Goal: Task Accomplishment & Management: Manage account settings

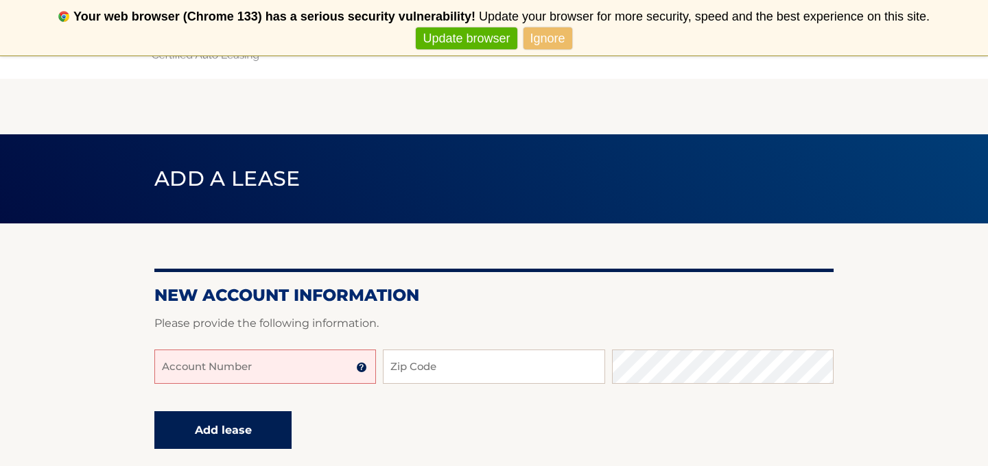
click at [233, 433] on button "Add lease" at bounding box center [222, 431] width 137 height 38
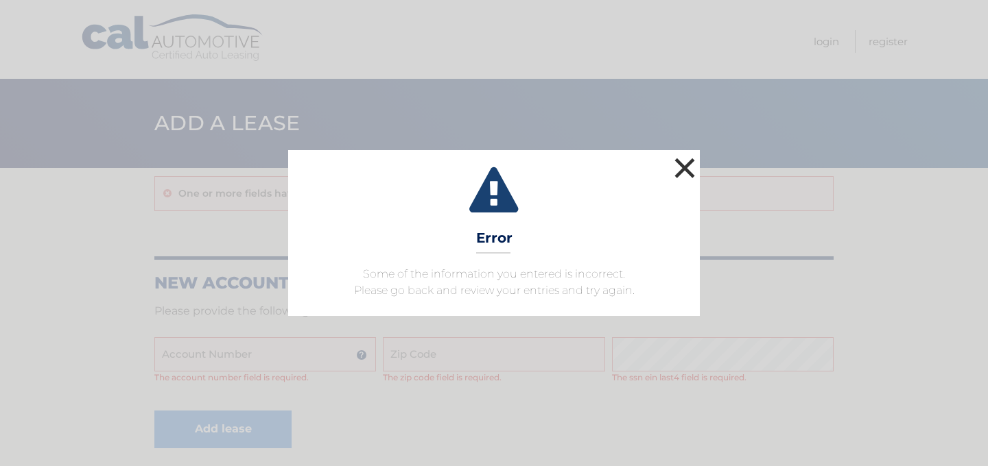
click at [687, 171] on button "×" at bounding box center [684, 167] width 27 height 27
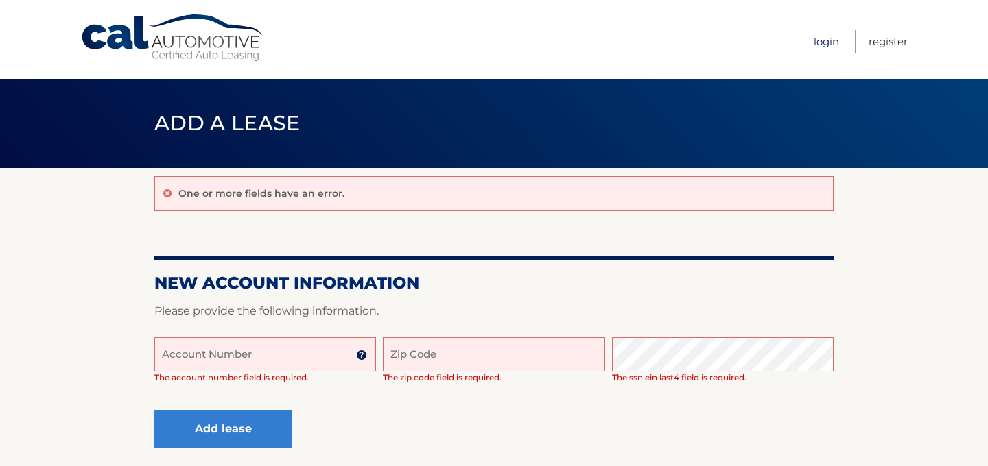
click at [818, 38] on link "Login" at bounding box center [825, 41] width 25 height 23
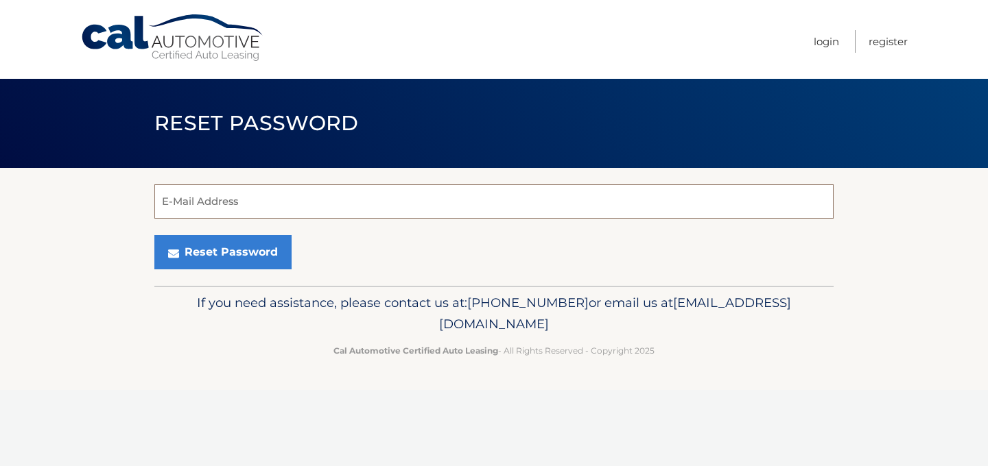
click at [249, 200] on input "E-Mail Address" at bounding box center [493, 202] width 679 height 34
type input "cgsb97@gmail.com"
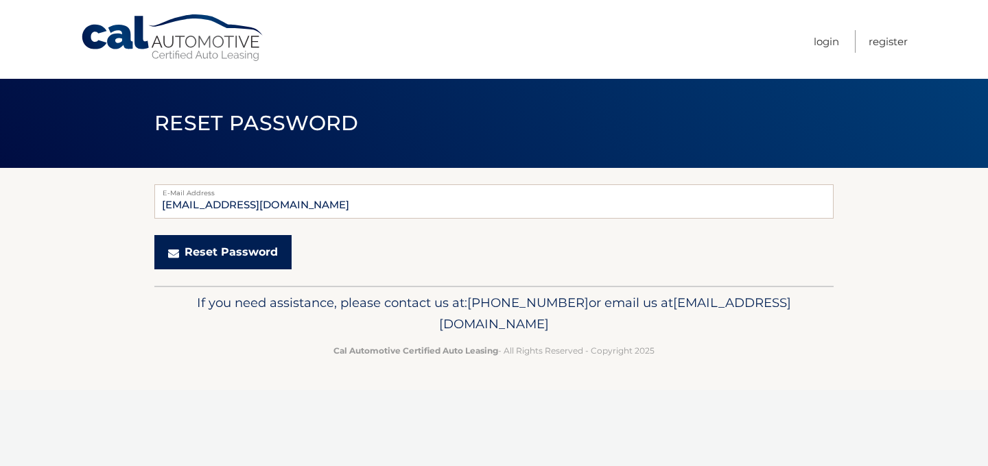
click at [190, 257] on button "Reset Password" at bounding box center [222, 252] width 137 height 34
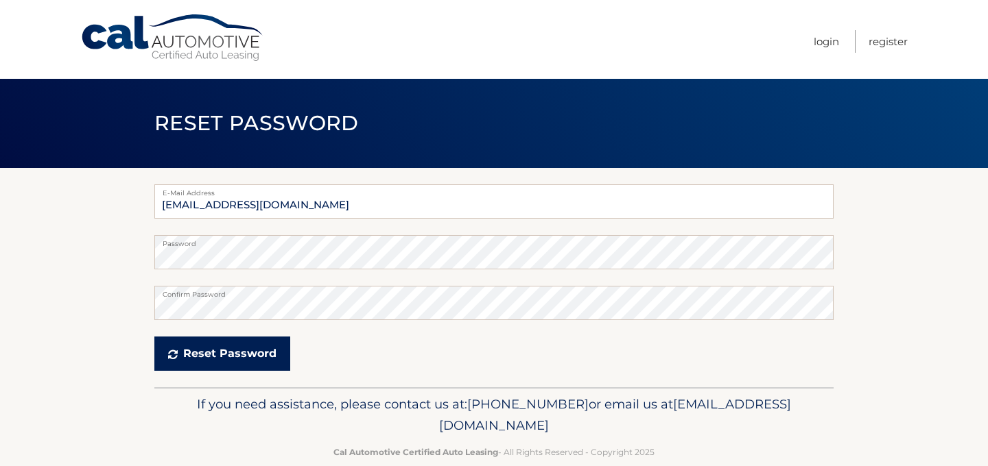
click at [262, 355] on button "Reset Password" at bounding box center [222, 354] width 136 height 34
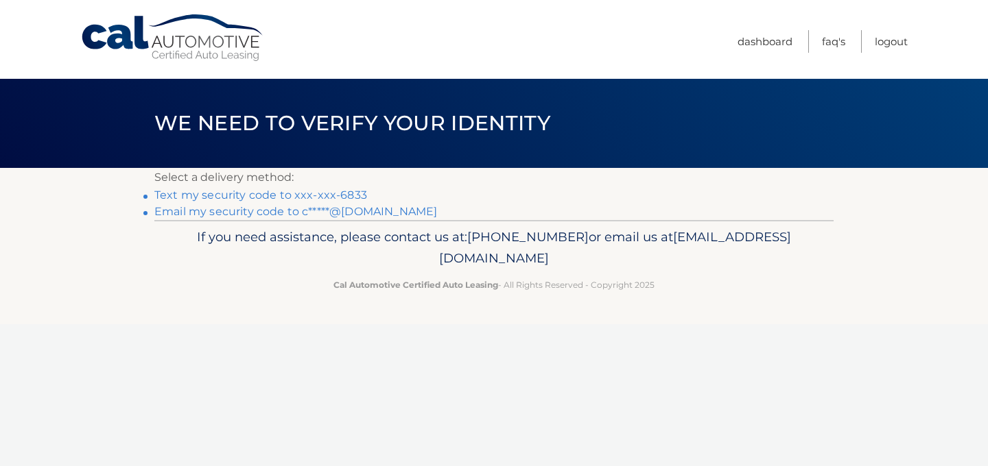
click at [319, 195] on link "Text my security code to xxx-xxx-6833" at bounding box center [260, 195] width 213 height 13
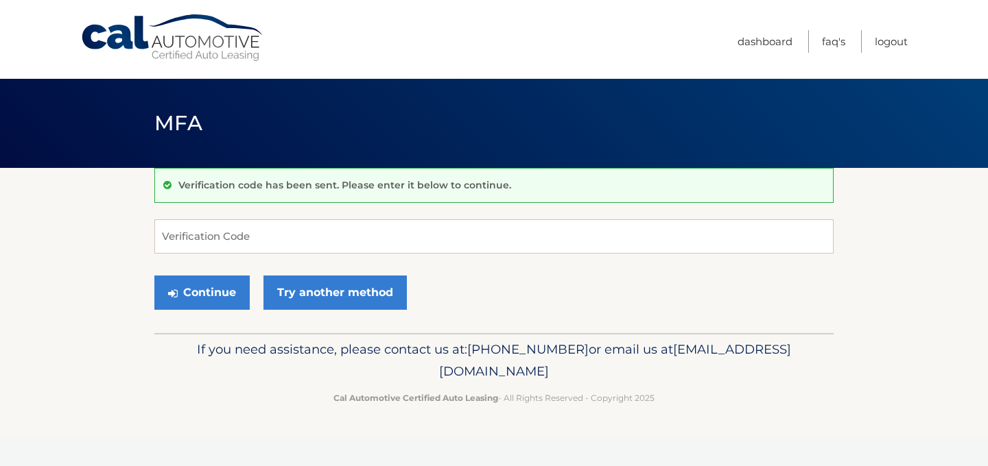
click at [268, 253] on form "Verification Code Continue Try another method" at bounding box center [493, 267] width 679 height 97
click at [179, 298] on button "Continue" at bounding box center [201, 293] width 95 height 34
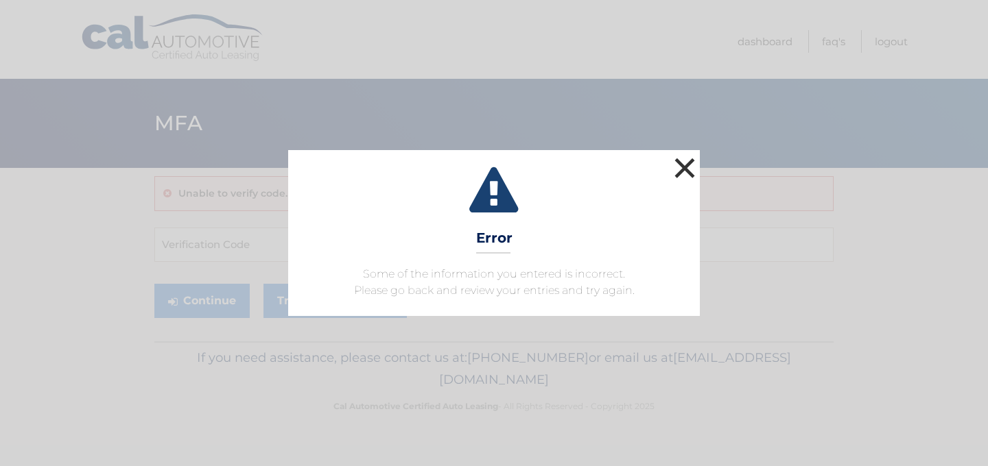
click at [682, 159] on button "×" at bounding box center [684, 167] width 27 height 27
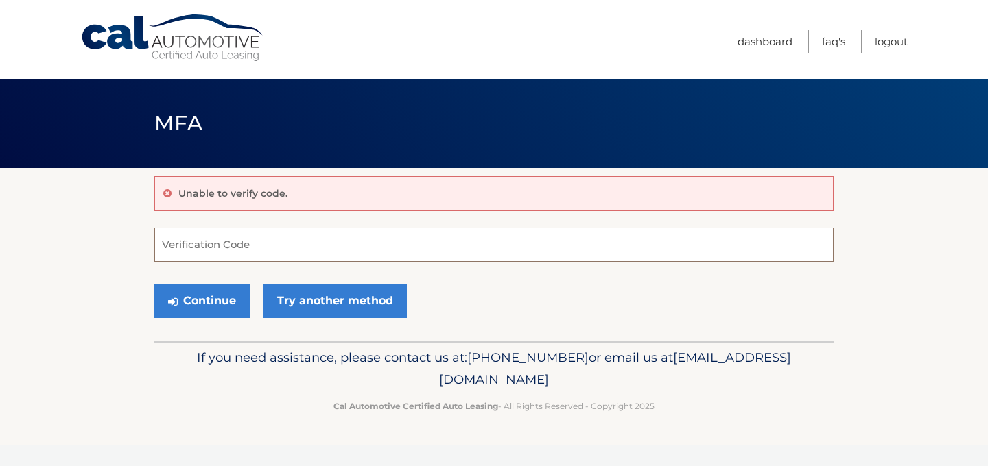
click at [464, 252] on input "Verification Code" at bounding box center [493, 245] width 679 height 34
type input "831034"
click at [184, 311] on button "Continue" at bounding box center [201, 301] width 95 height 34
click at [191, 298] on button "Continue" at bounding box center [201, 301] width 95 height 34
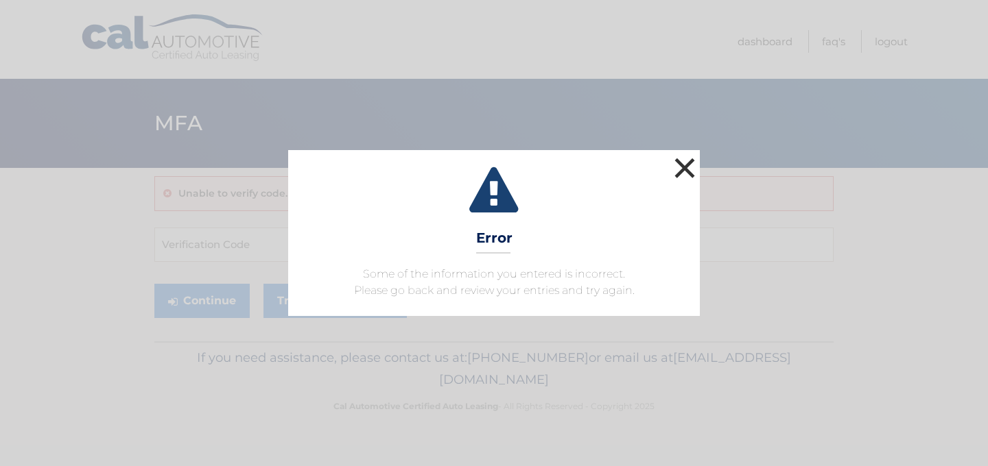
click at [687, 167] on button "×" at bounding box center [684, 167] width 27 height 27
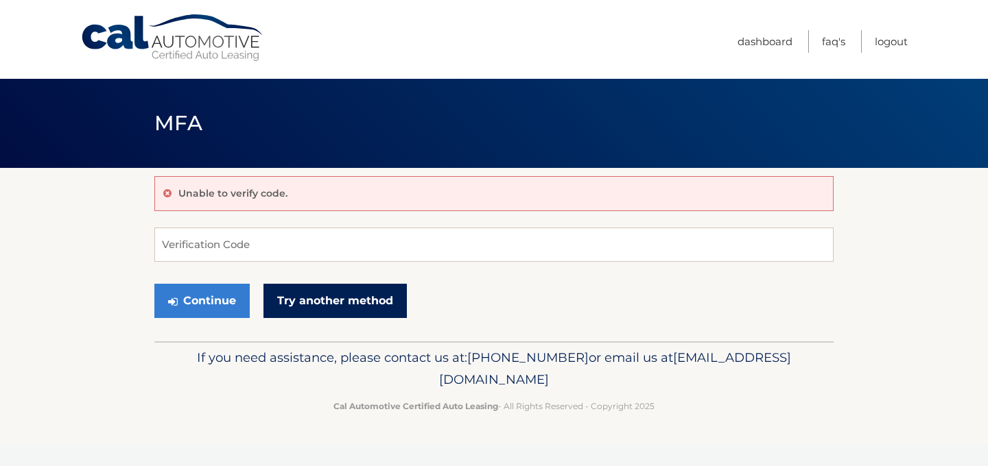
click at [331, 298] on link "Try another method" at bounding box center [334, 301] width 143 height 34
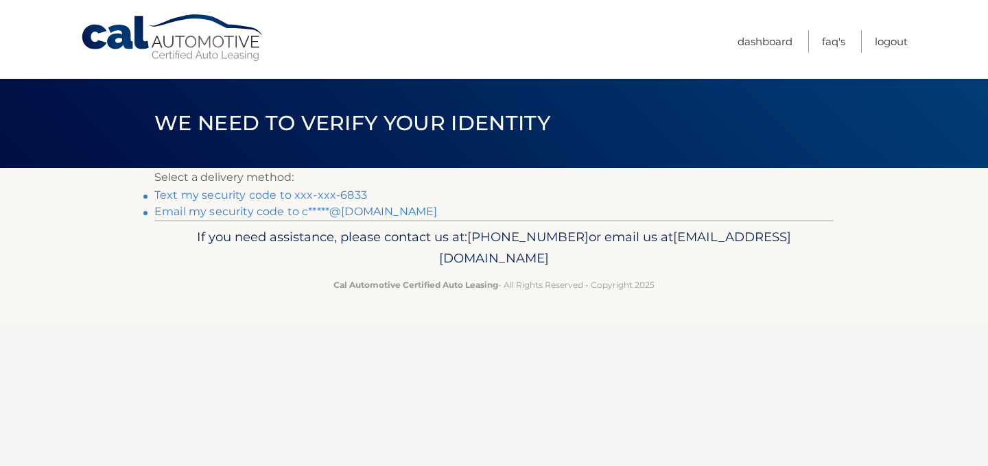
click at [239, 195] on link "Text my security code to xxx-xxx-6833" at bounding box center [260, 195] width 213 height 13
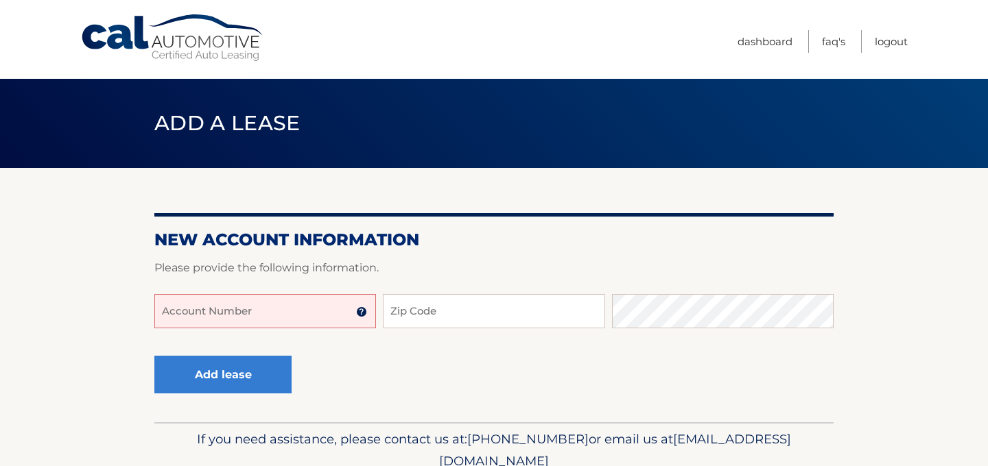
click at [280, 318] on input "Account Number" at bounding box center [265, 311] width 222 height 34
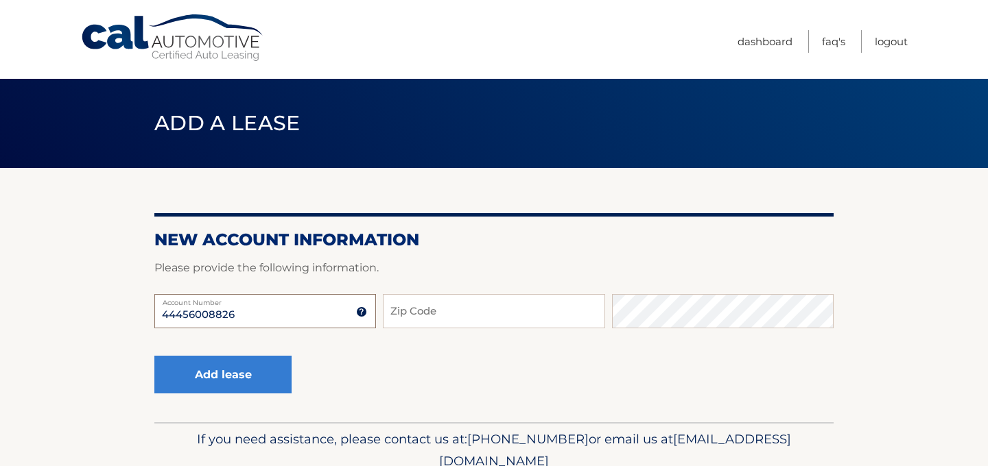
type input "44456008826"
click at [412, 304] on input "Zip Code" at bounding box center [494, 311] width 222 height 34
type input "11005"
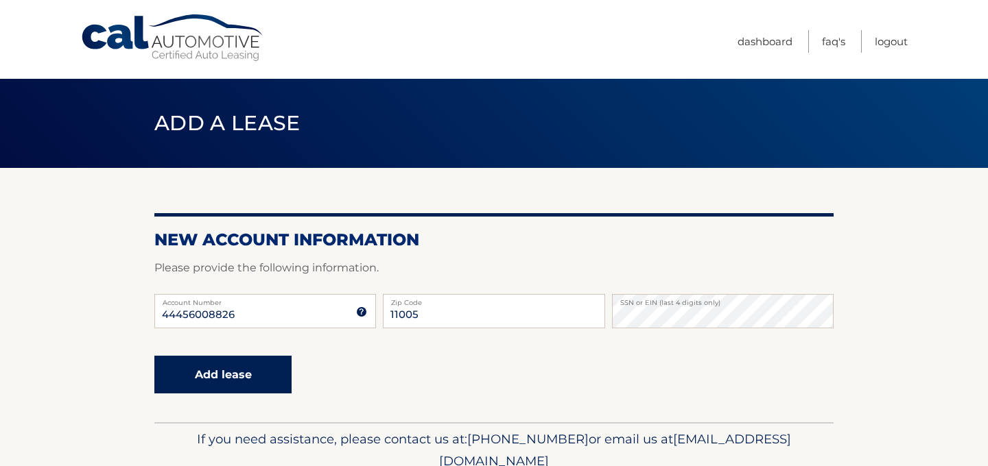
click at [223, 370] on button "Add lease" at bounding box center [222, 375] width 137 height 38
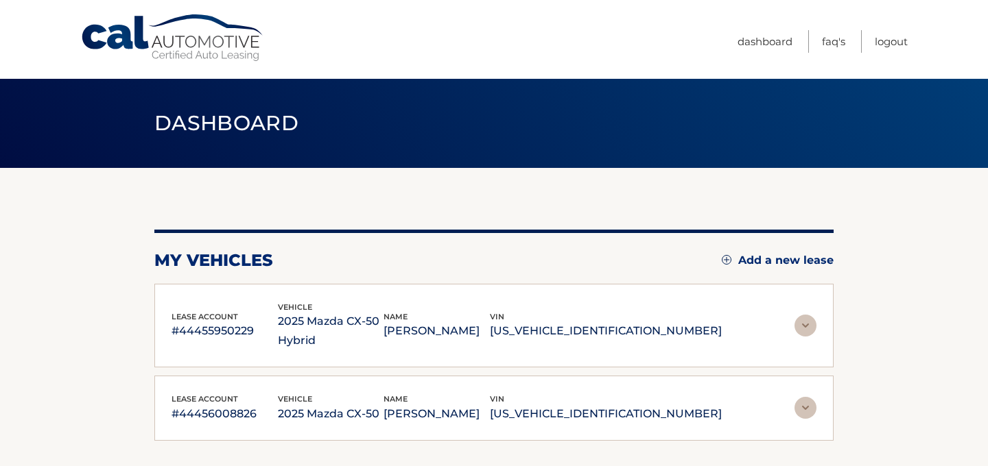
scroll to position [27, 0]
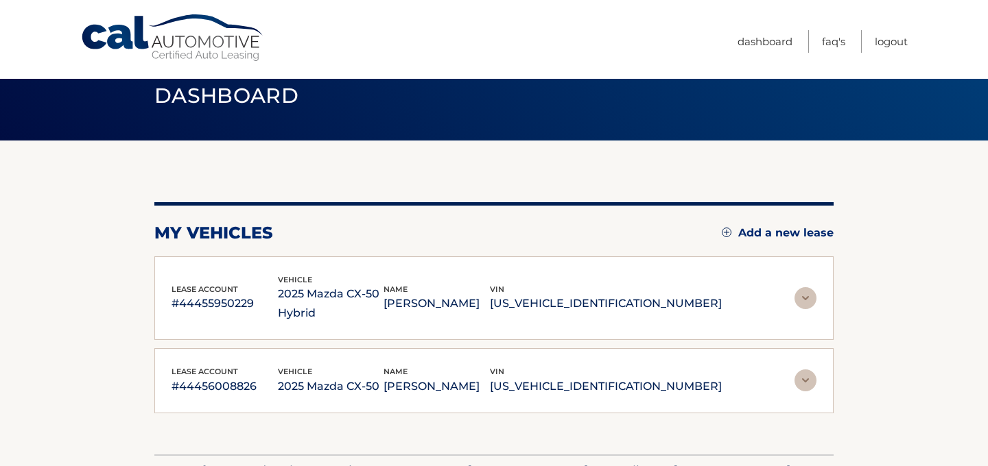
click at [809, 380] on img at bounding box center [805, 381] width 22 height 22
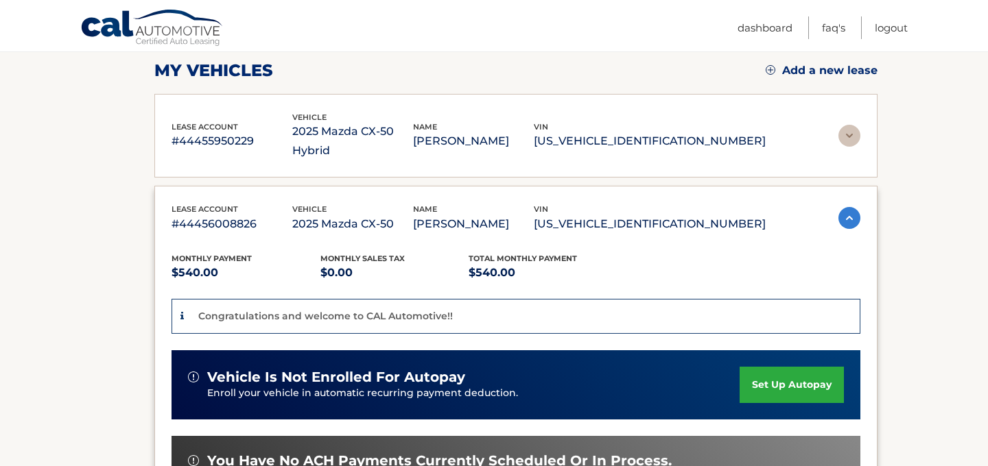
scroll to position [192, 0]
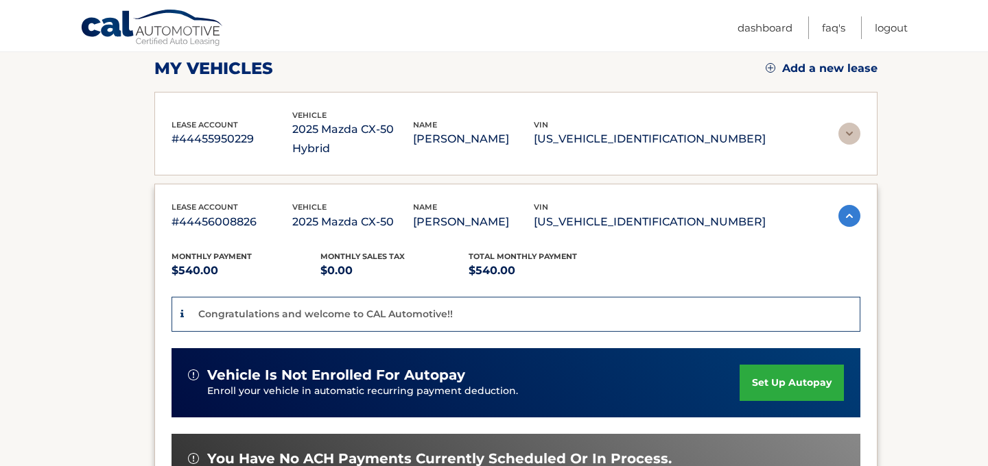
click at [804, 365] on link "set up autopay" at bounding box center [791, 383] width 104 height 36
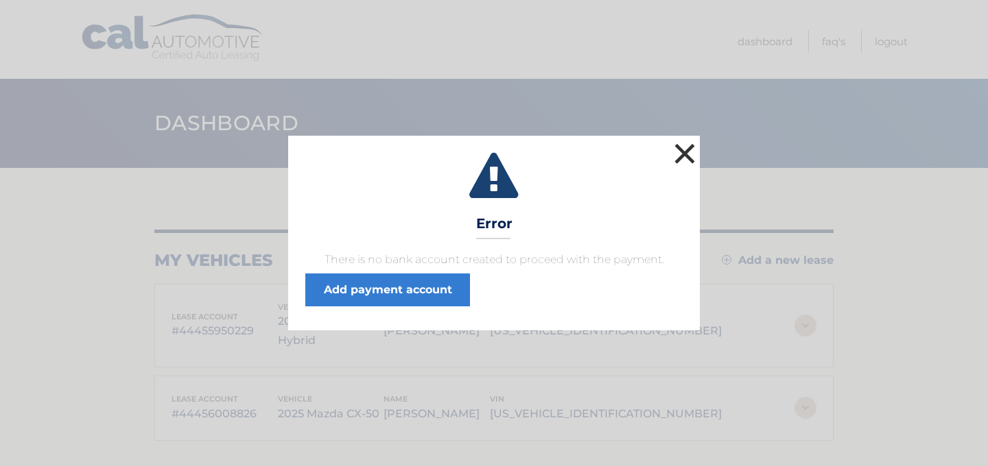
click at [685, 152] on button "×" at bounding box center [684, 153] width 27 height 27
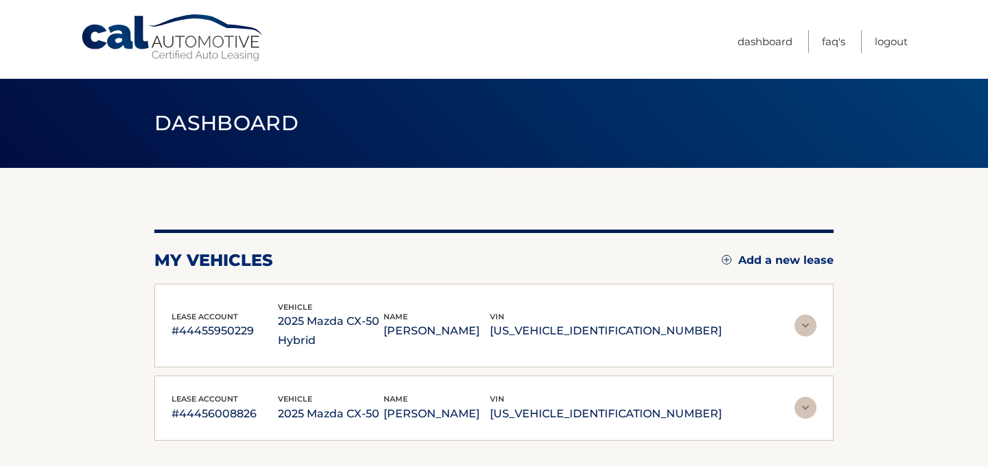
click at [802, 321] on img at bounding box center [805, 326] width 22 height 22
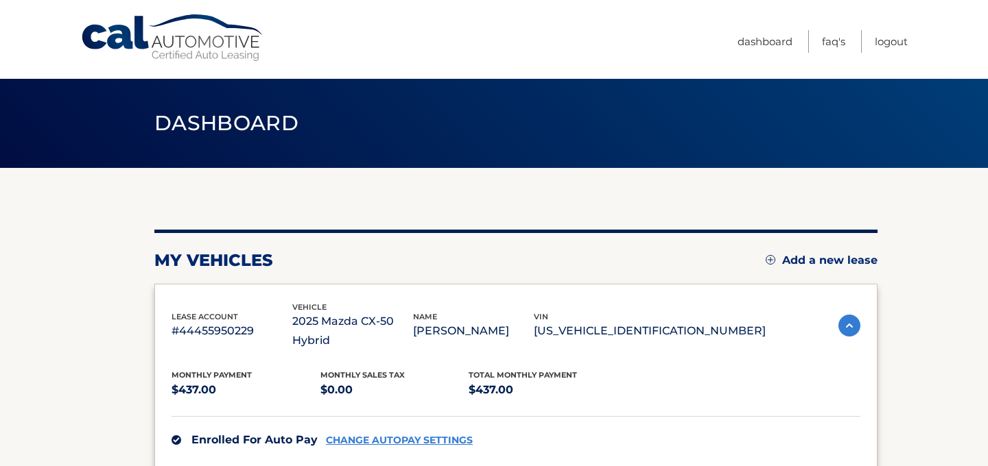
click at [958, 297] on section "You are registered for this site, but you haven't enrolled in online payments. …" at bounding box center [494, 470] width 988 height 605
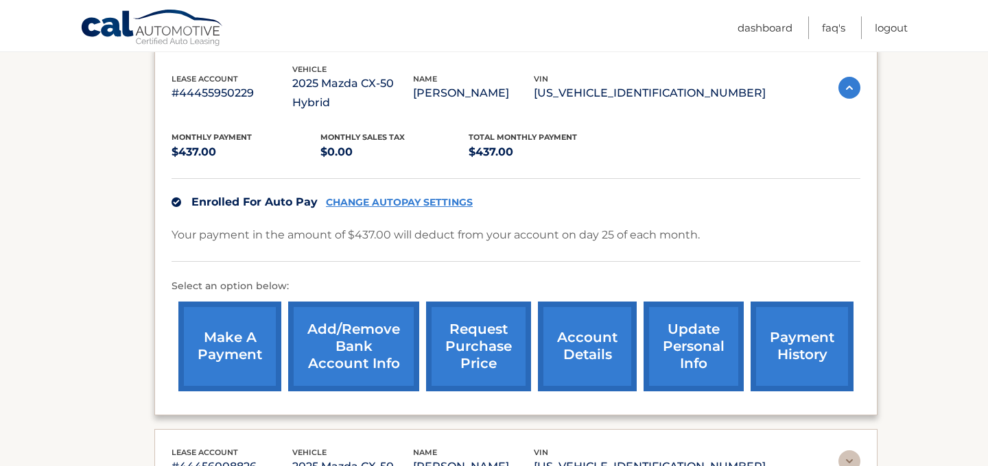
scroll to position [247, 0]
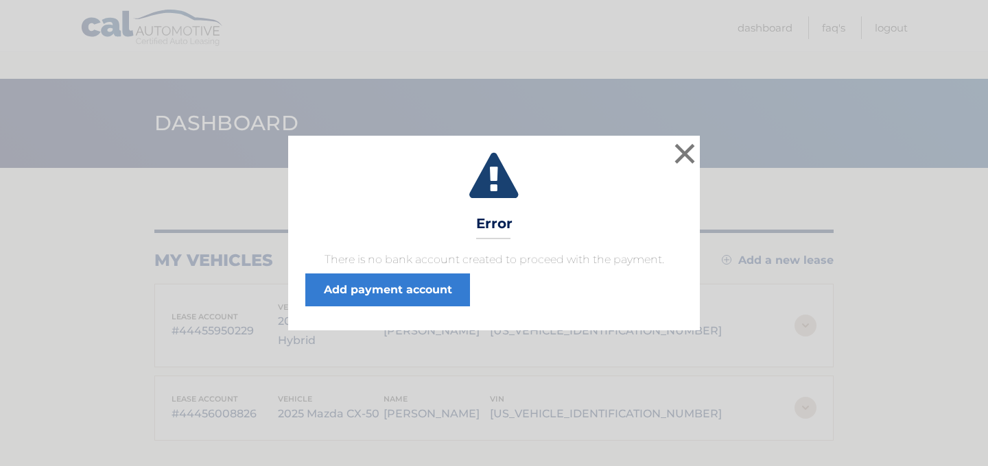
scroll to position [119, 0]
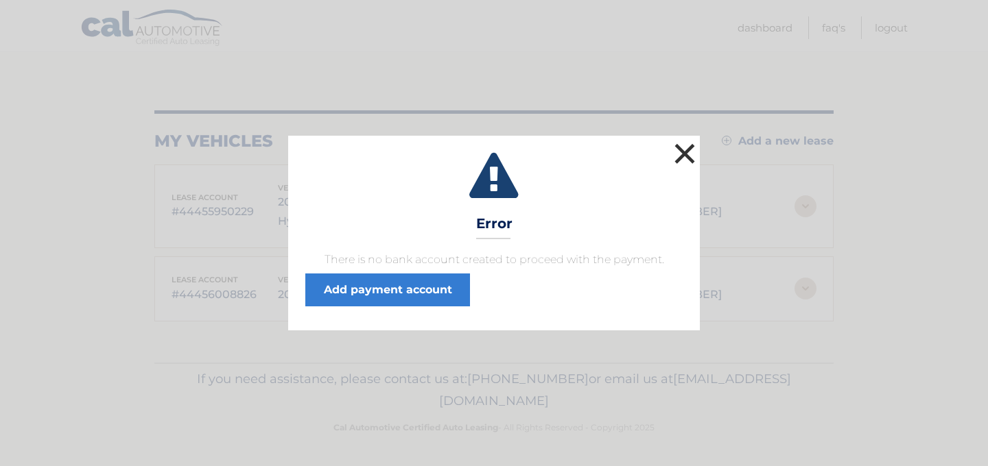
click at [687, 154] on button "×" at bounding box center [684, 153] width 27 height 27
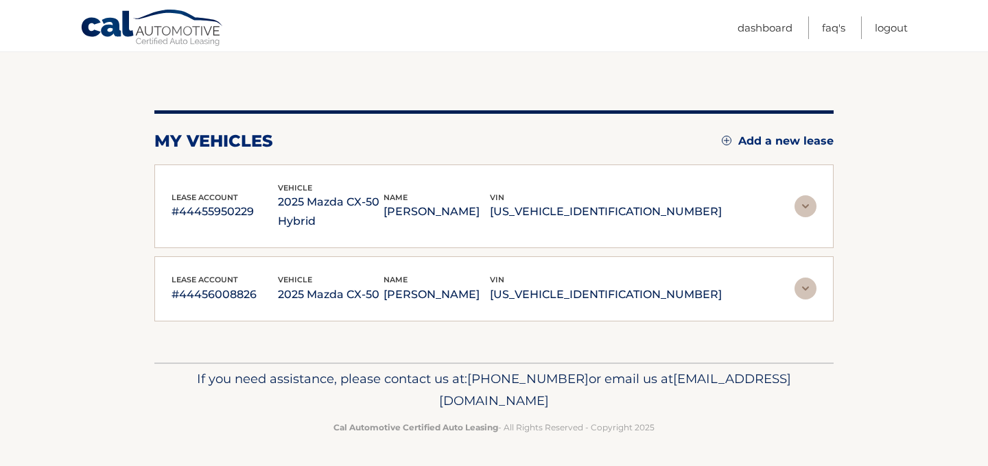
click at [805, 289] on img at bounding box center [805, 289] width 22 height 22
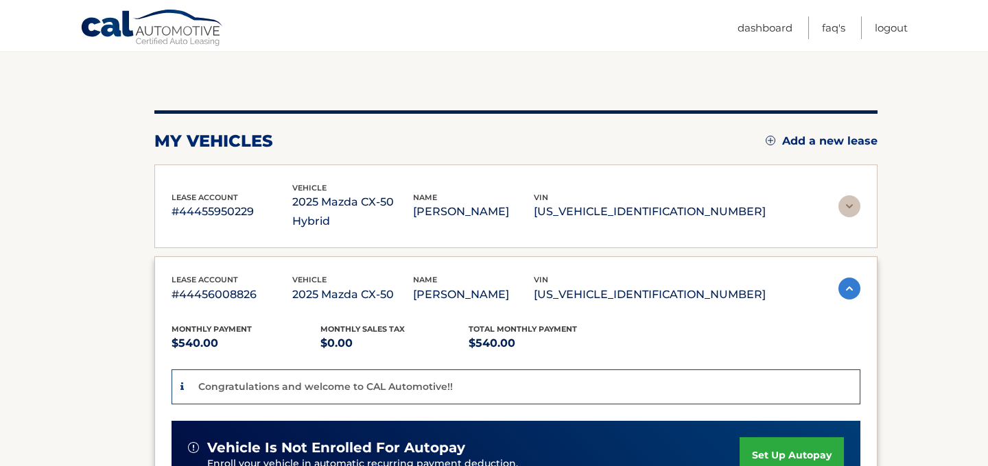
click at [768, 439] on link "set up autopay" at bounding box center [791, 456] width 104 height 36
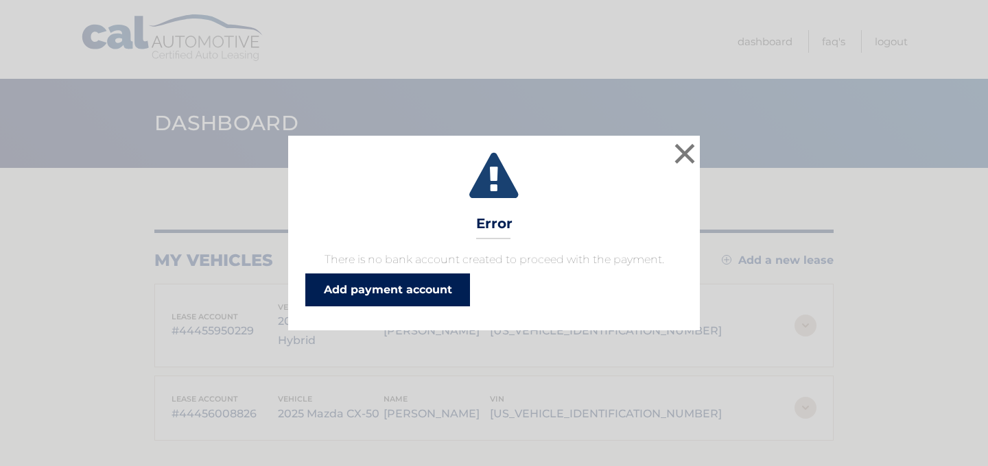
click at [394, 292] on link "Add payment account" at bounding box center [387, 290] width 165 height 33
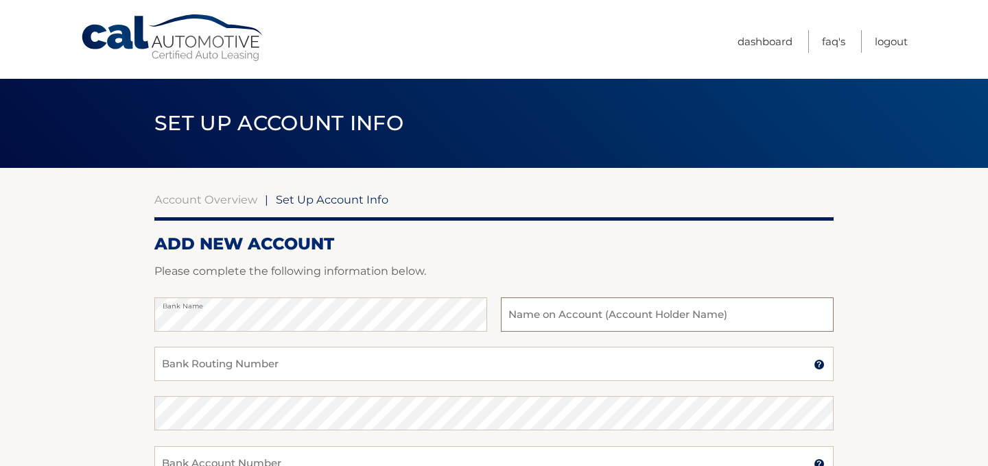
click at [597, 318] on input "text" at bounding box center [667, 315] width 333 height 34
type input "[PERSON_NAME]"
click at [257, 364] on input "Bank Routing Number" at bounding box center [493, 364] width 679 height 34
type input "021000021"
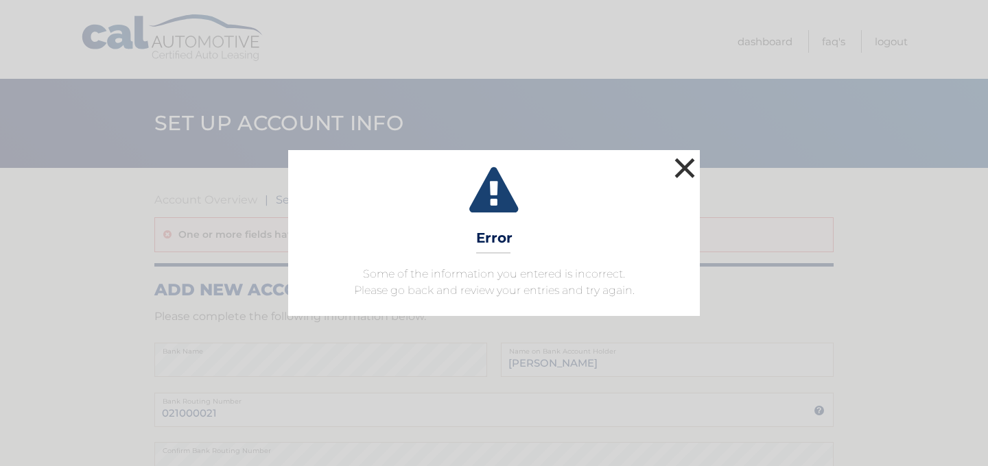
click at [687, 169] on button "×" at bounding box center [684, 167] width 27 height 27
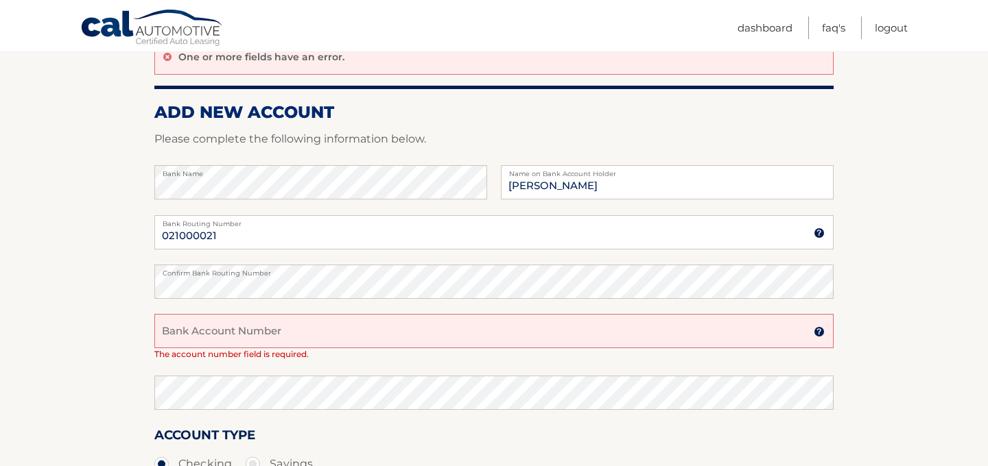
scroll to position [192, 0]
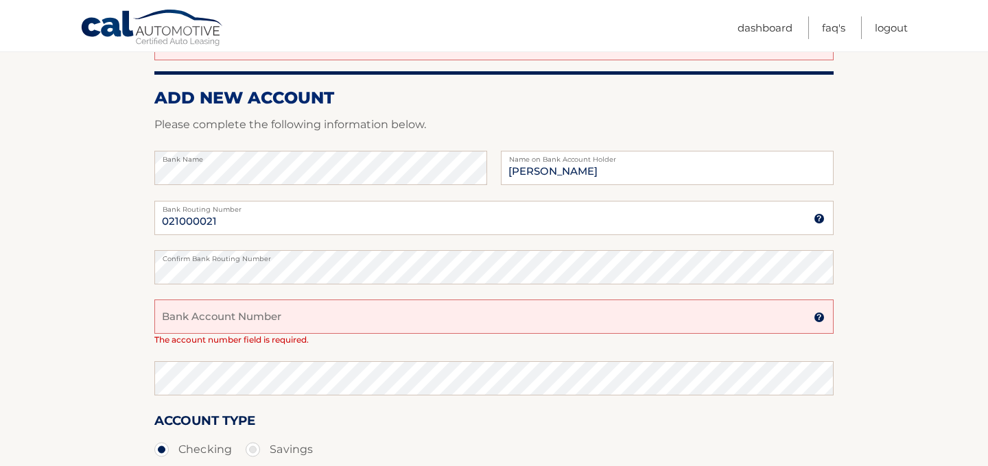
click at [243, 318] on input "Bank Account Number" at bounding box center [493, 317] width 679 height 34
type input "2900319678"
click at [267, 311] on input "2900319678" at bounding box center [493, 317] width 679 height 34
click at [250, 320] on input "2900319678" at bounding box center [493, 317] width 679 height 34
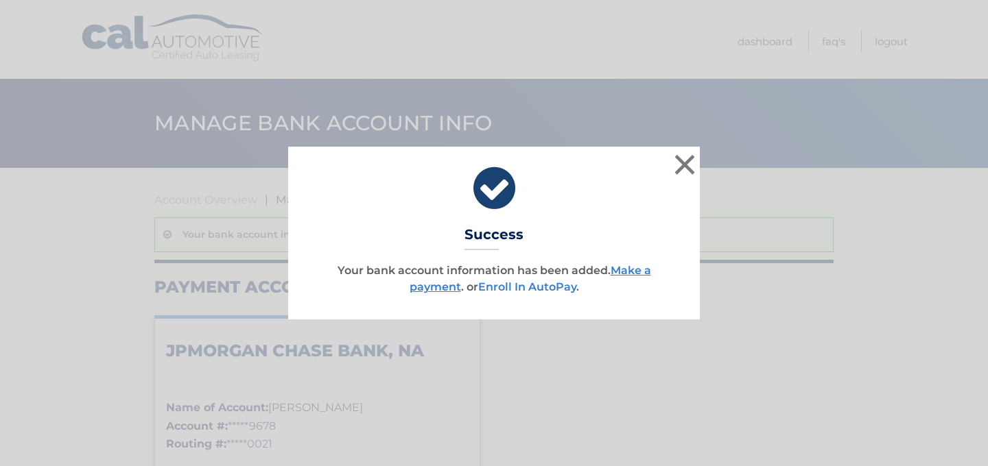
click at [519, 283] on link "Enroll In AutoPay" at bounding box center [527, 287] width 98 height 13
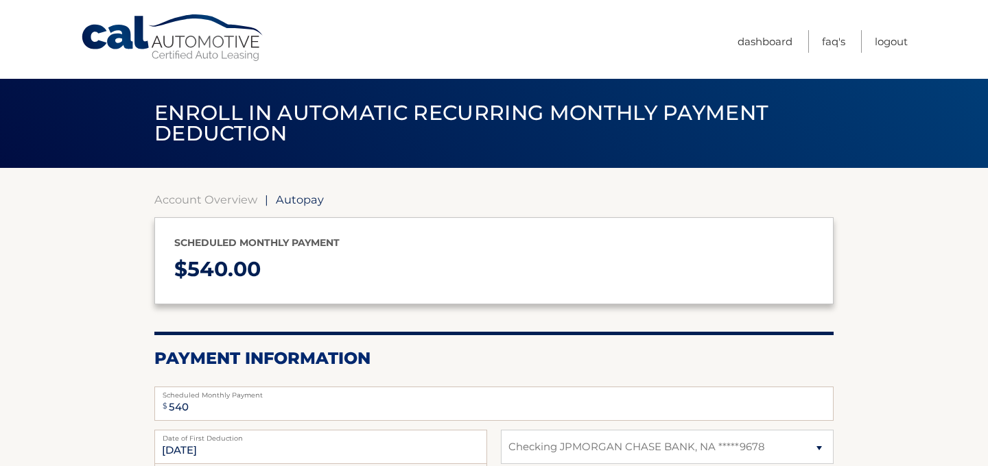
select select "NzYxYTliZGMtZDVjNy00MGUzLWFlZmEtMGIzODcxMWVhZTQ3"
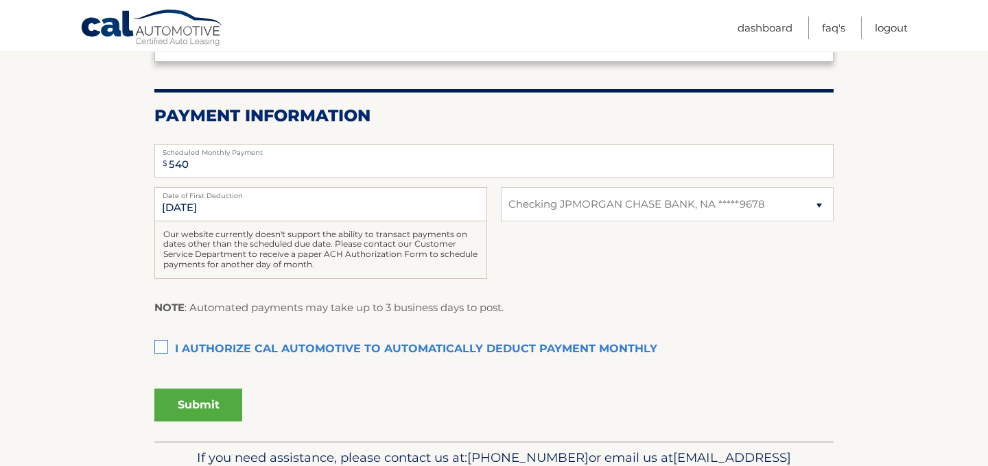
scroll to position [247, 0]
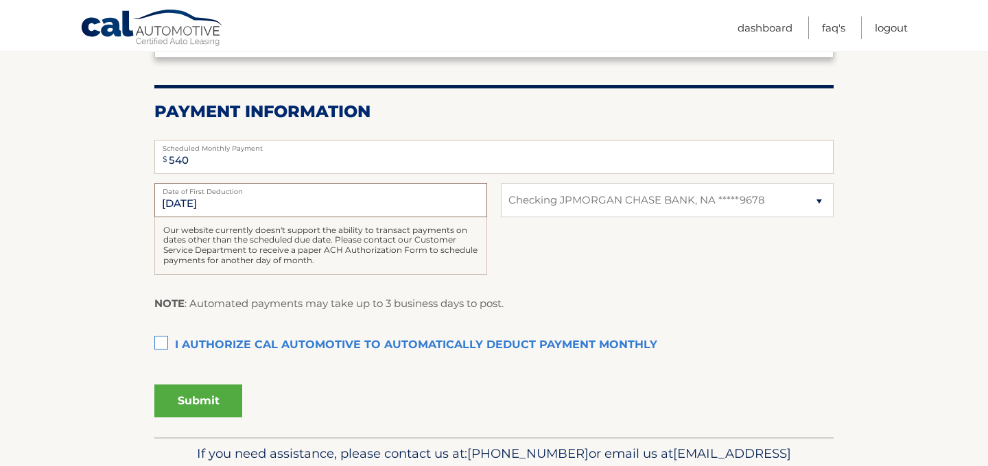
click at [182, 202] on input "10/1/2025" at bounding box center [320, 200] width 333 height 34
click at [182, 203] on input "10/1/2025" at bounding box center [320, 200] width 333 height 34
click at [252, 254] on div "Our website currently doesn't support the ability to transact payments on dates…" at bounding box center [320, 246] width 333 height 58
click at [161, 344] on label "I authorize cal automotive to automatically deduct payment monthly This checkbo…" at bounding box center [493, 345] width 679 height 27
click at [0, 0] on input "I authorize cal automotive to automatically deduct payment monthly This checkbo…" at bounding box center [0, 0] width 0 height 0
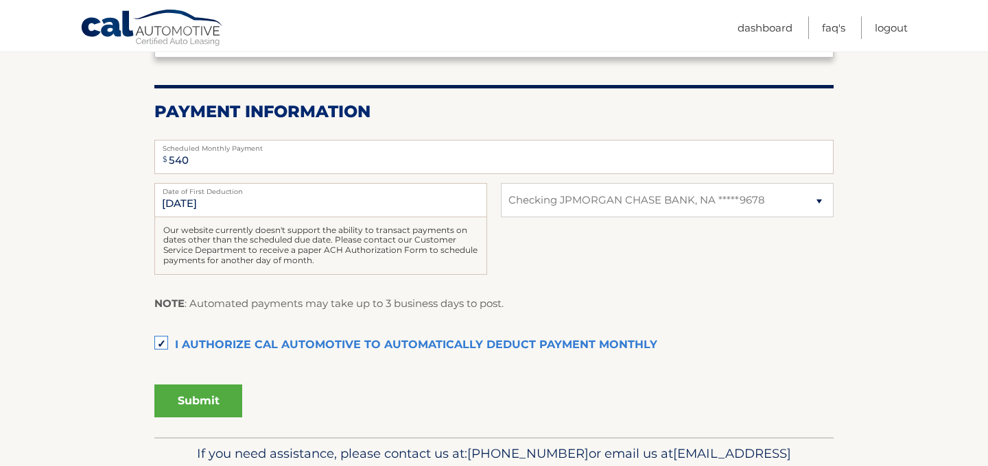
click at [185, 405] on button "Submit" at bounding box center [198, 401] width 88 height 33
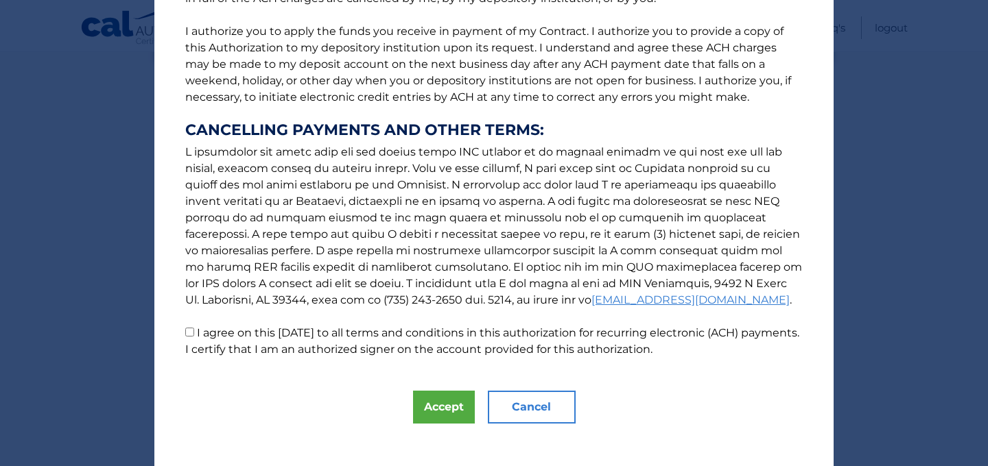
scroll to position [182, 0]
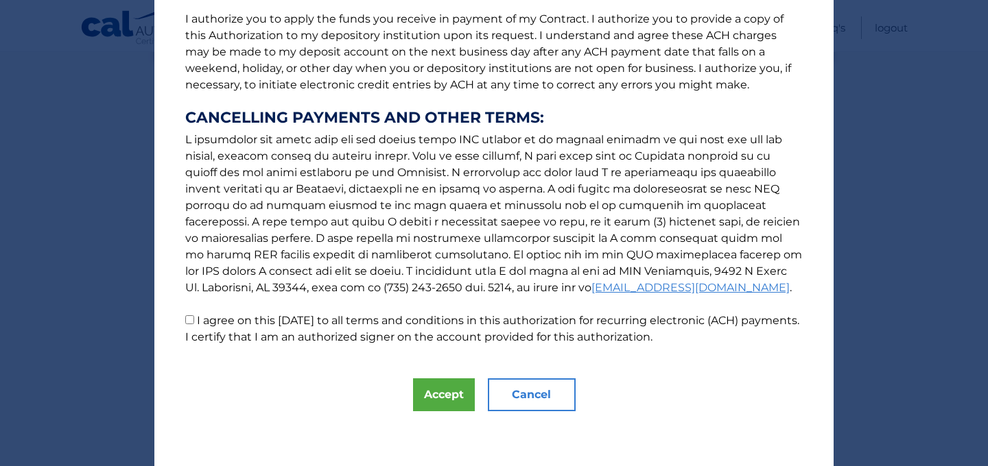
click at [189, 316] on input "I agree on this 09/26/2025 to all terms and conditions in this authorization fo…" at bounding box center [189, 320] width 9 height 9
checkbox input "true"
click at [443, 399] on button "Accept" at bounding box center [444, 395] width 62 height 33
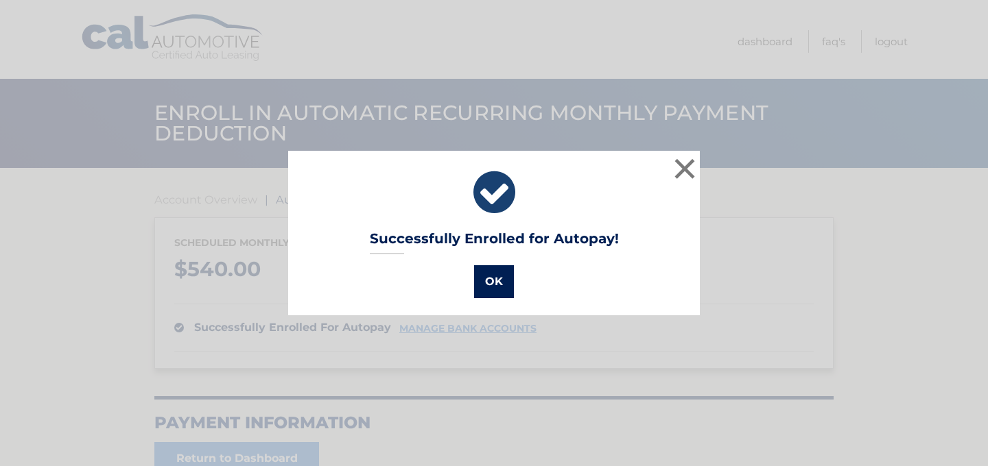
click at [494, 281] on button "OK" at bounding box center [494, 281] width 40 height 33
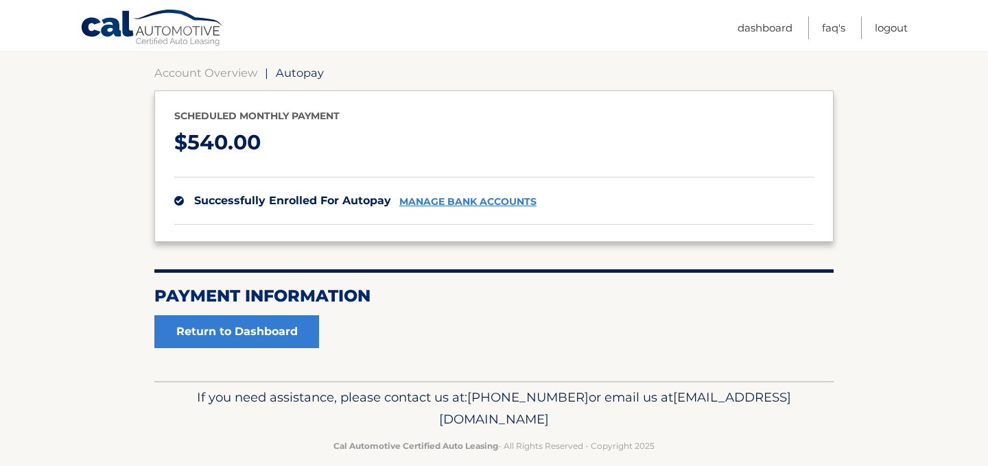
scroll to position [145, 0]
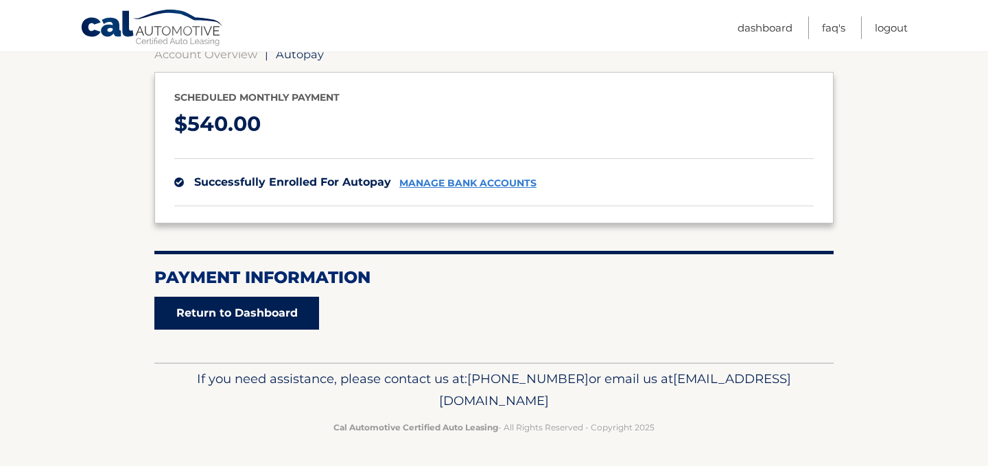
click at [230, 307] on link "Return to Dashboard" at bounding box center [236, 313] width 165 height 33
click at [230, 314] on link "Return to Dashboard" at bounding box center [236, 313] width 165 height 33
click at [234, 311] on link "Return to Dashboard" at bounding box center [236, 313] width 165 height 33
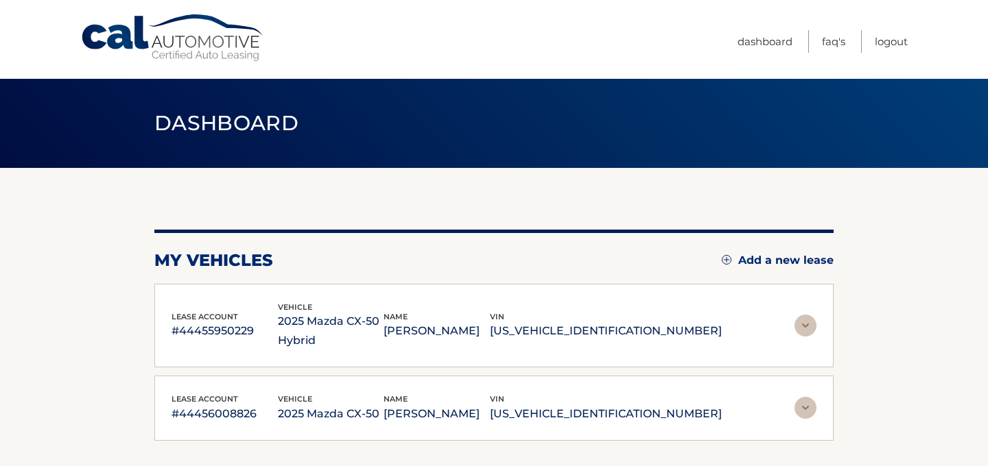
click at [805, 324] on img at bounding box center [805, 326] width 22 height 22
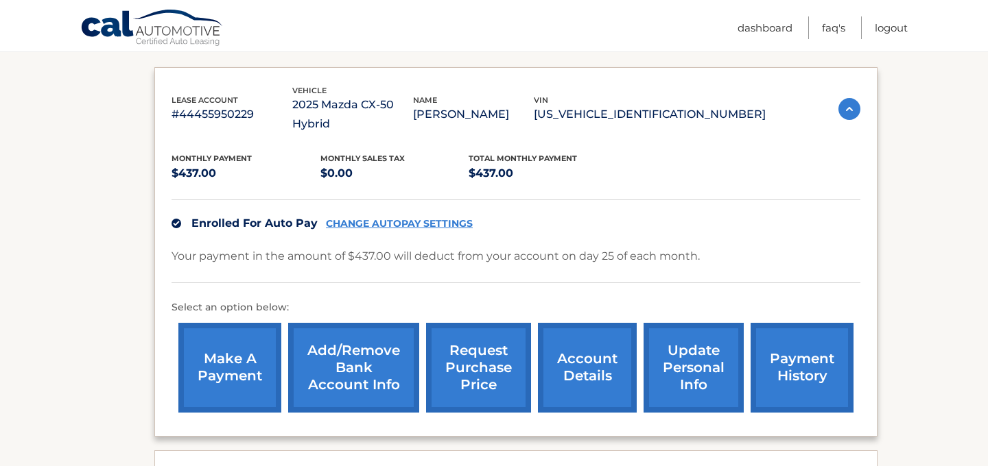
scroll to position [219, 0]
